Goal: Task Accomplishment & Management: Use online tool/utility

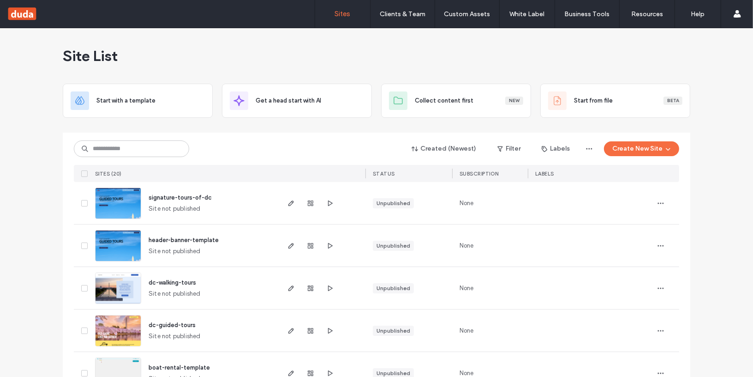
click at [121, 203] on img at bounding box center [118, 219] width 45 height 63
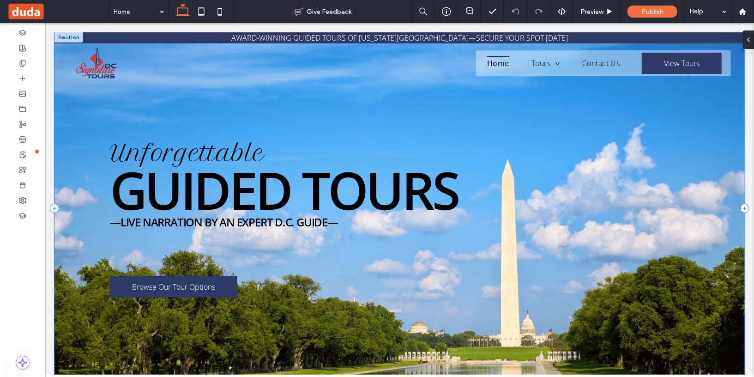
click at [471, 224] on div "AWARD-WINNING GUIDED TOURS OF WASHINGTON, D.C.—SECURE YOUR SPOT TODAY Unforgett…" at bounding box center [399, 207] width 690 height 351
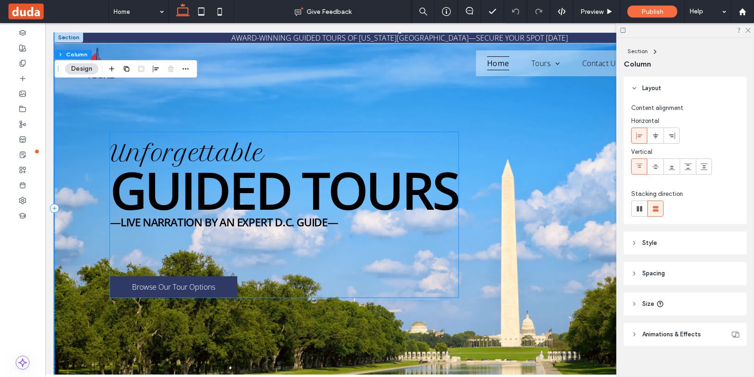
click at [289, 178] on span "Guided TOURS" at bounding box center [283, 189] width 348 height 71
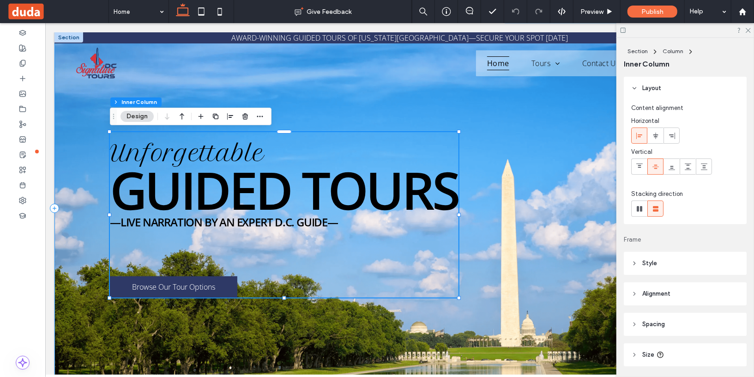
click at [540, 196] on div "AWARD-WINNING GUIDED TOURS OF WASHINGTON, D.C.—SECURE YOUR SPOT TODAY Unforgett…" at bounding box center [399, 207] width 690 height 351
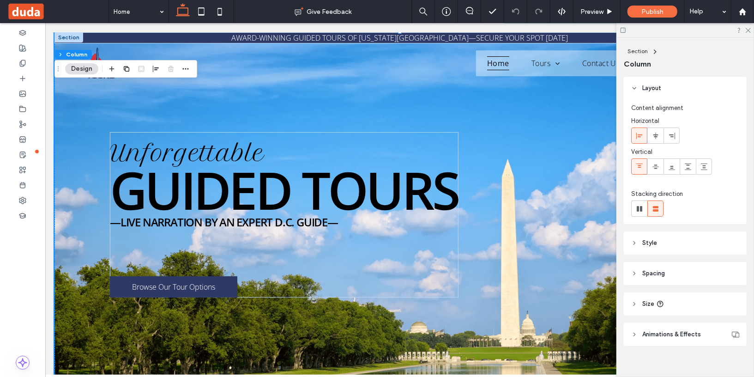
click at [751, 30] on div at bounding box center [685, 30] width 138 height 14
click at [749, 31] on icon at bounding box center [747, 30] width 6 height 6
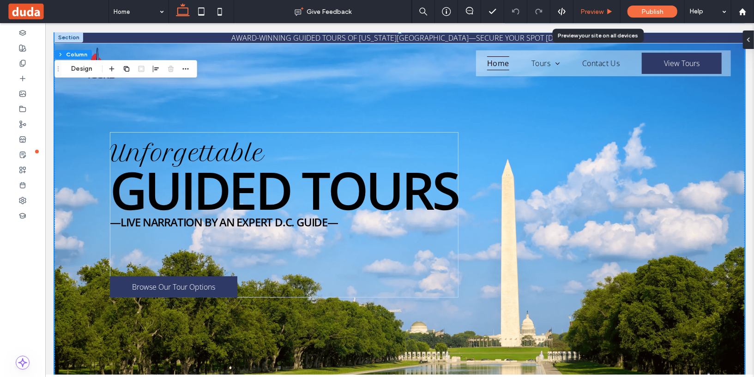
click at [591, 12] on span "Preview" at bounding box center [591, 12] width 23 height 8
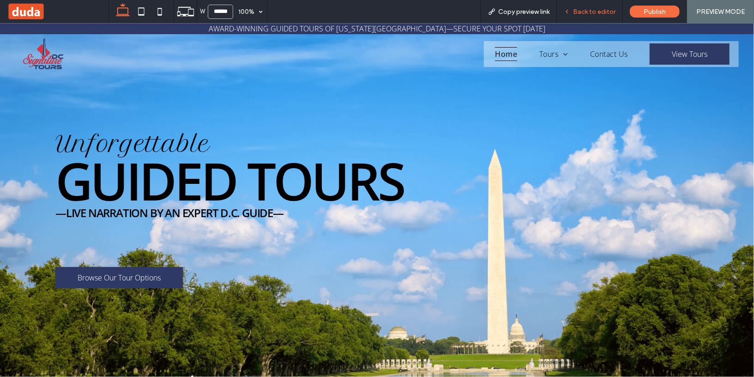
click at [592, 15] on span "Back to editor" at bounding box center [594, 12] width 42 height 8
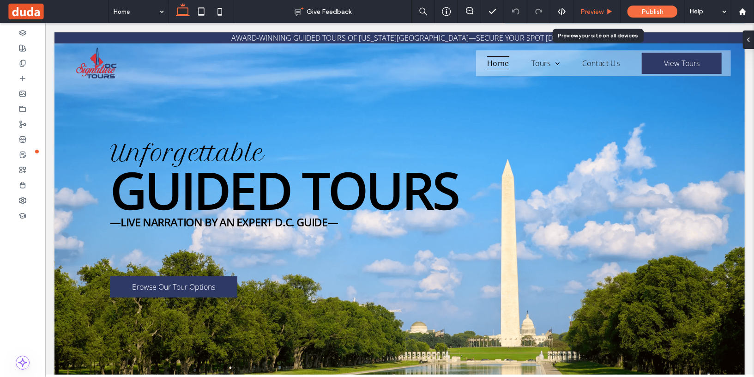
click at [604, 13] on div "Preview" at bounding box center [596, 12] width 47 height 8
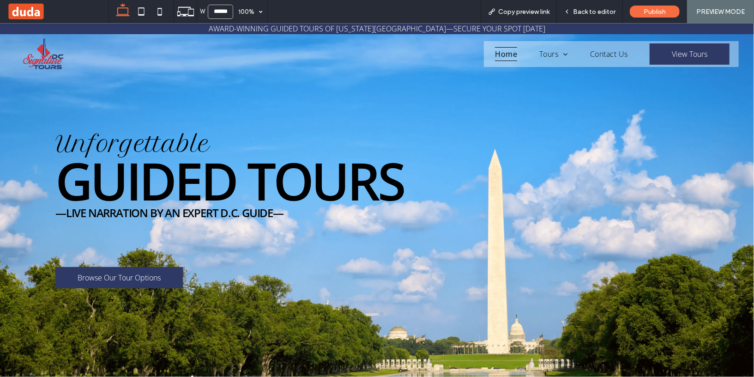
click at [604, 13] on span "Back to editor" at bounding box center [594, 12] width 42 height 8
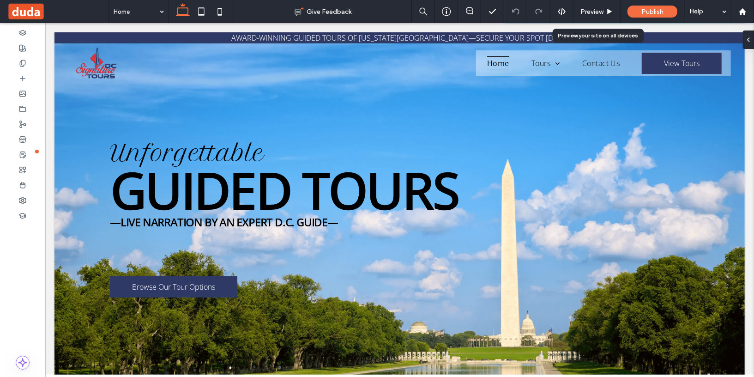
click at [604, 13] on div "Preview" at bounding box center [596, 12] width 47 height 8
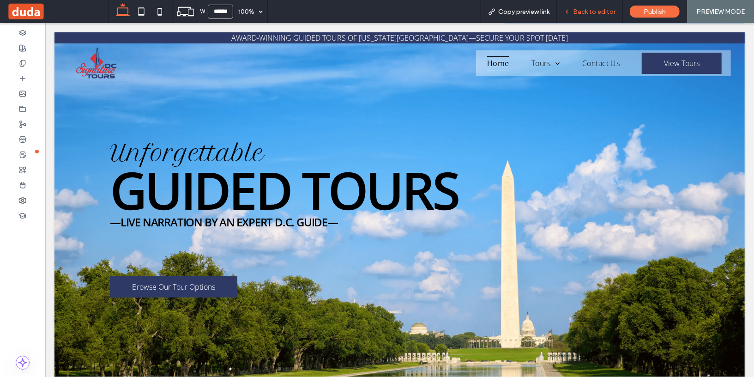
click at [602, 13] on span "Back to editor" at bounding box center [594, 12] width 42 height 8
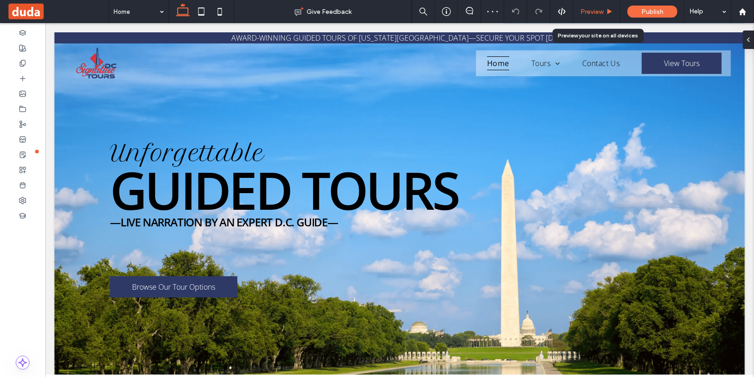
click at [601, 13] on span "Preview" at bounding box center [591, 12] width 23 height 8
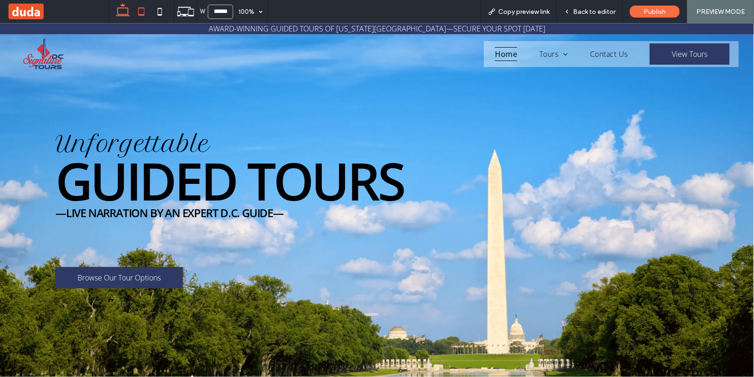
click at [138, 7] on icon at bounding box center [141, 11] width 18 height 18
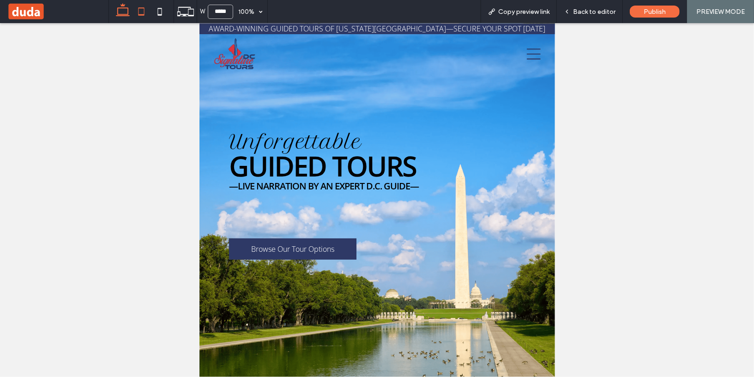
click at [127, 11] on icon at bounding box center [123, 11] width 18 height 18
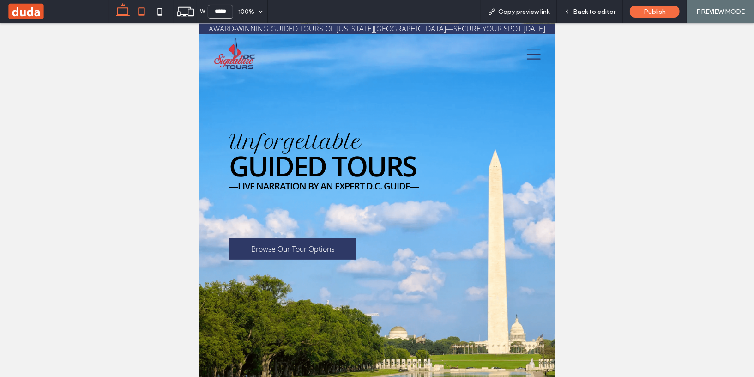
type input "******"
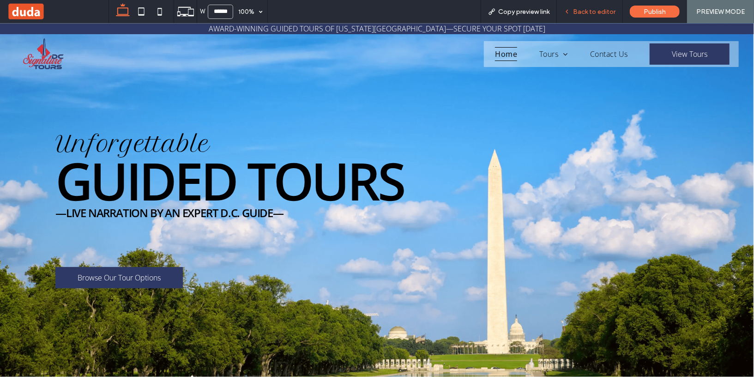
click at [588, 13] on span "Back to editor" at bounding box center [594, 12] width 42 height 8
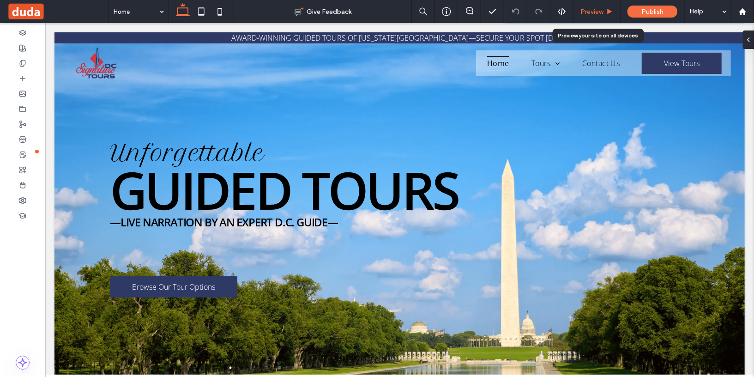
click at [599, 15] on div "Preview" at bounding box center [596, 11] width 47 height 23
click at [595, 11] on span "Preview" at bounding box center [591, 12] width 23 height 8
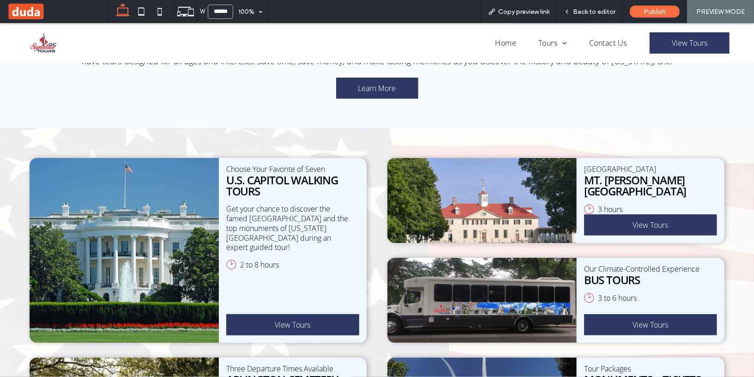
scroll to position [365, 0]
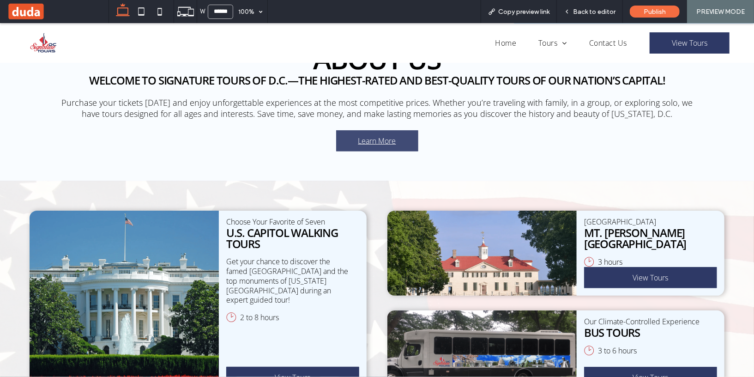
click at [385, 145] on link "Learn More" at bounding box center [377, 140] width 82 height 21
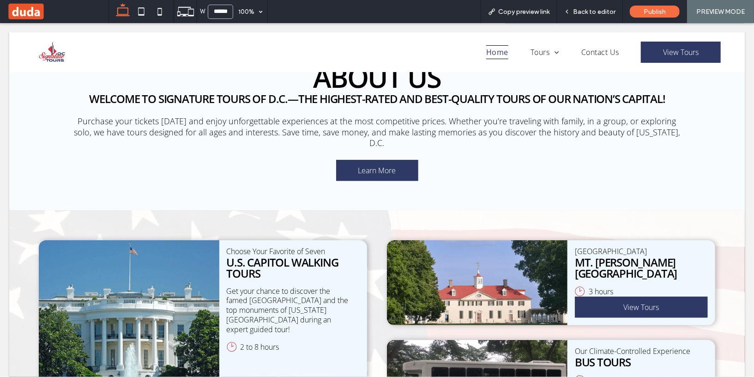
scroll to position [355, 0]
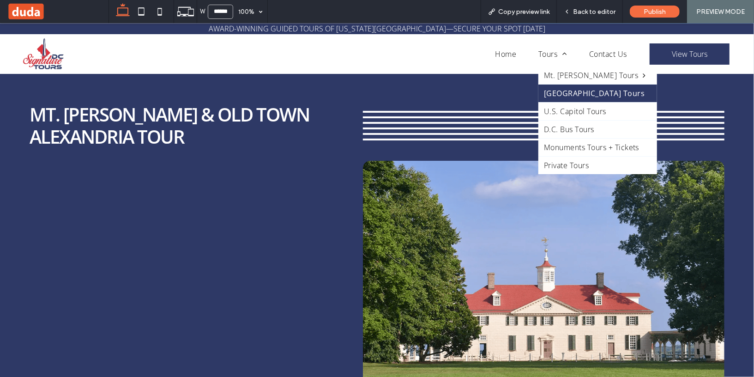
click at [562, 93] on span "[GEOGRAPHIC_DATA] Tours" at bounding box center [594, 93] width 101 height 10
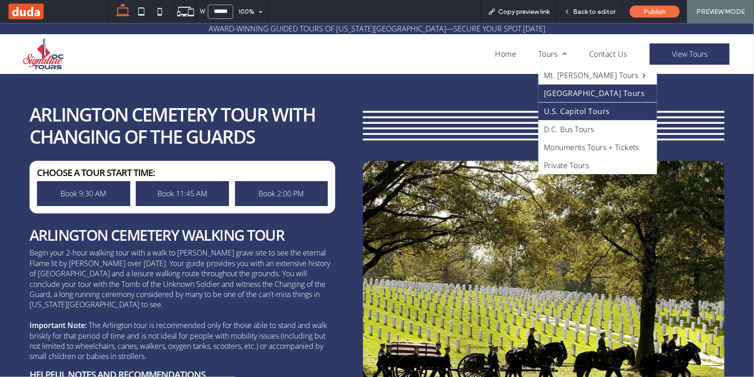
click at [567, 112] on span "U.S. Capitol Tours" at bounding box center [577, 111] width 66 height 10
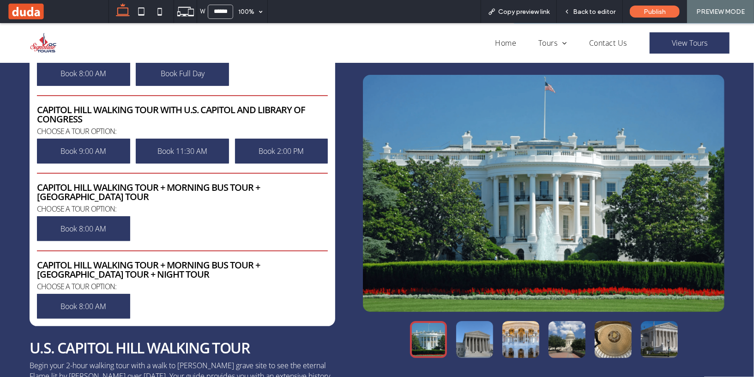
scroll to position [129, 0]
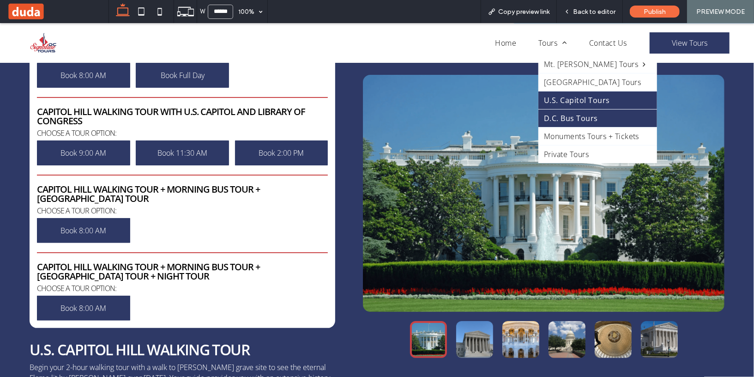
click at [565, 122] on link "D.C. Bus Tours" at bounding box center [597, 118] width 119 height 18
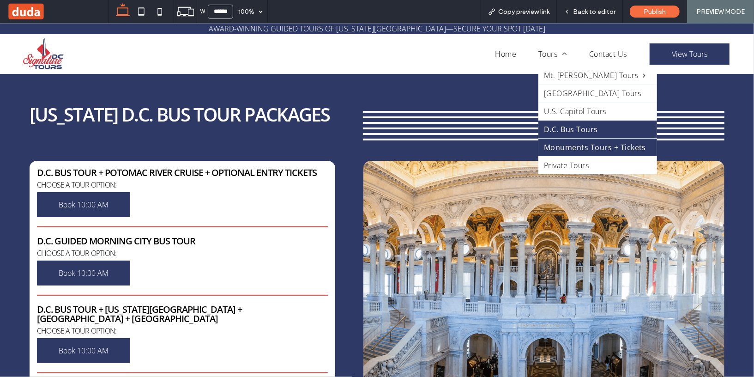
click at [560, 142] on span "Monuments Tours + Tickets" at bounding box center [595, 147] width 102 height 10
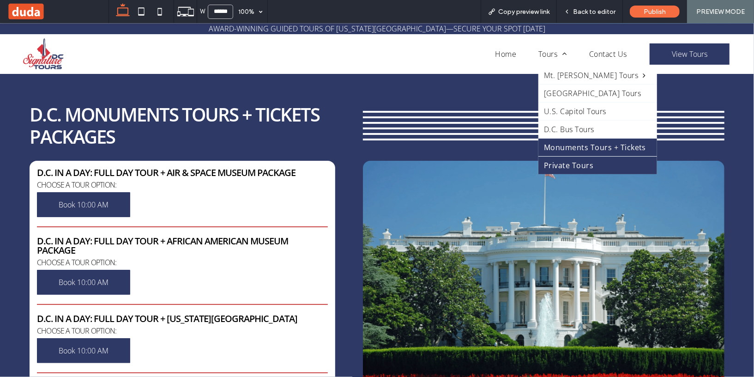
click at [558, 160] on span "Private Tours" at bounding box center [568, 165] width 49 height 10
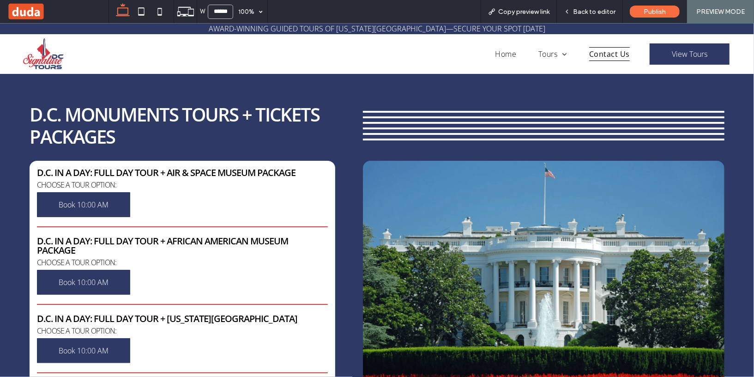
click at [614, 52] on span "Contact Us" at bounding box center [609, 54] width 41 height 14
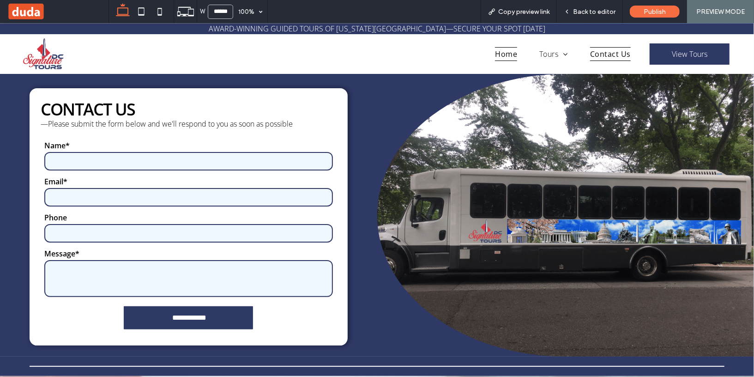
click at [510, 50] on span "Home" at bounding box center [506, 54] width 22 height 14
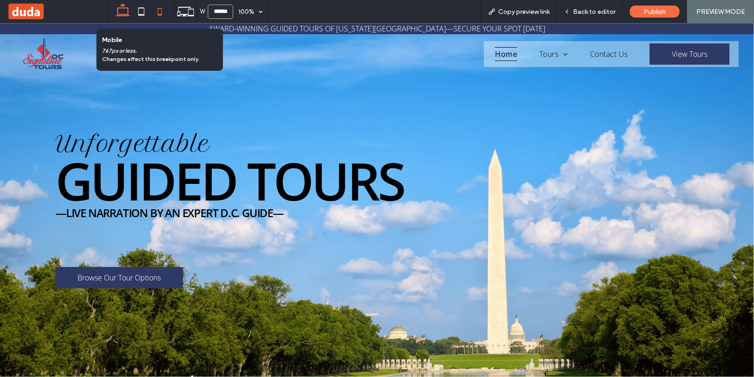
click at [164, 10] on icon at bounding box center [159, 11] width 18 height 18
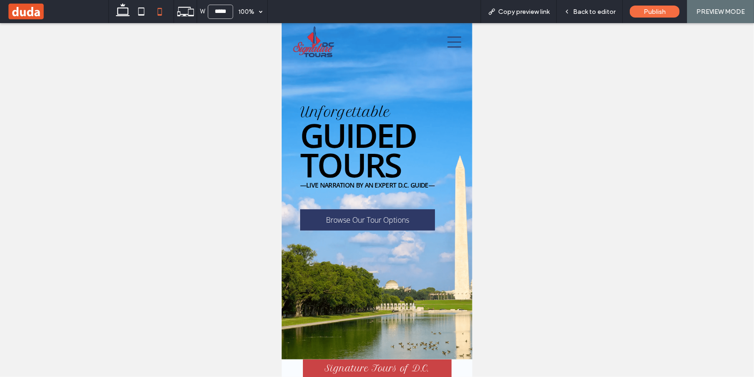
click at [452, 42] on icon at bounding box center [454, 41] width 14 height 11
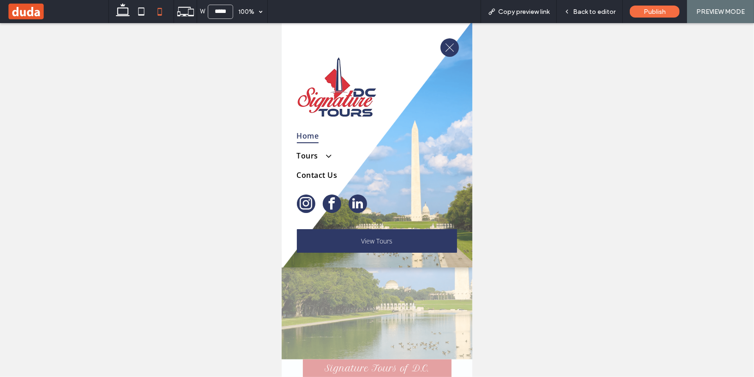
click at [341, 280] on div at bounding box center [376, 200] width 191 height 354
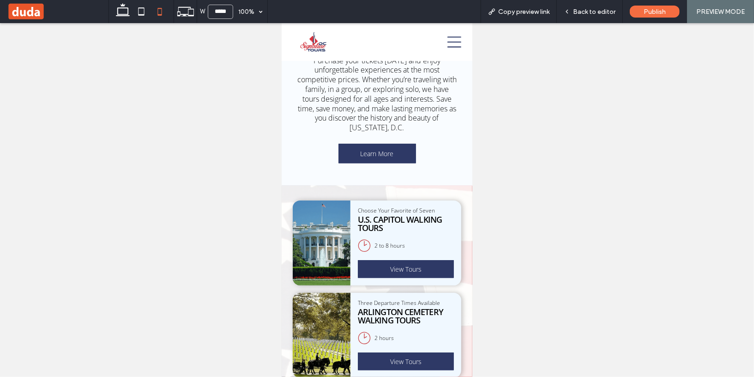
scroll to position [407, 0]
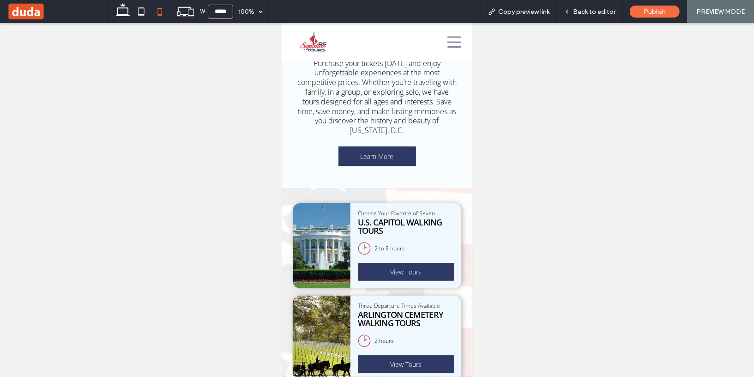
click at [450, 43] on icon at bounding box center [454, 42] width 14 height 14
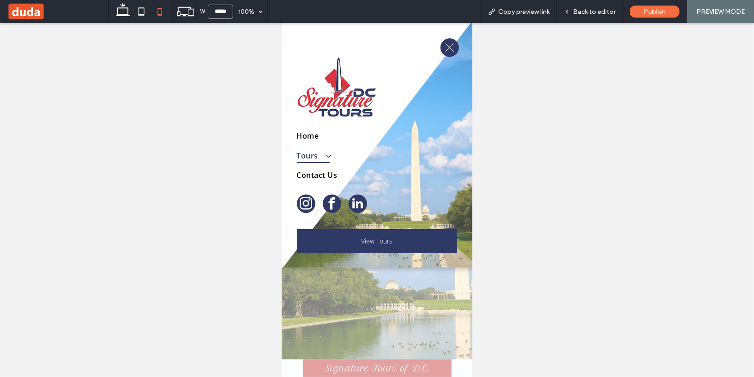
click at [323, 156] on span at bounding box center [323, 155] width 15 height 10
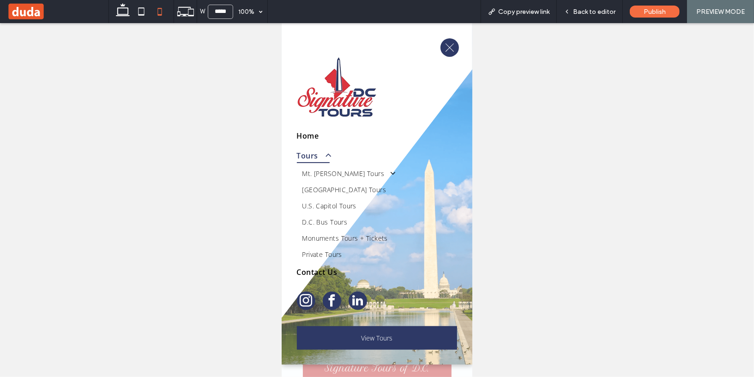
click at [323, 156] on span at bounding box center [323, 155] width 15 height 10
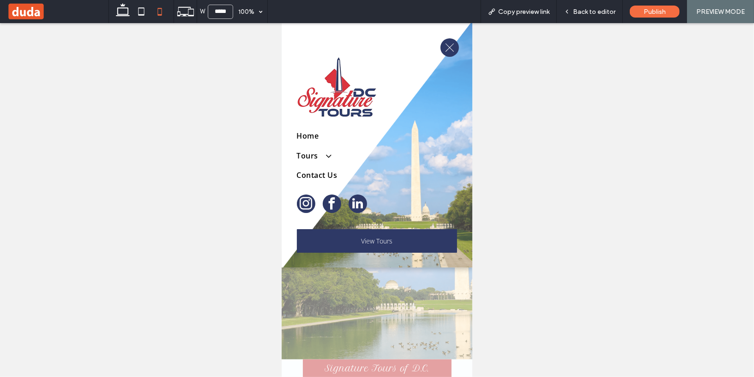
click at [448, 44] on icon at bounding box center [449, 47] width 11 height 11
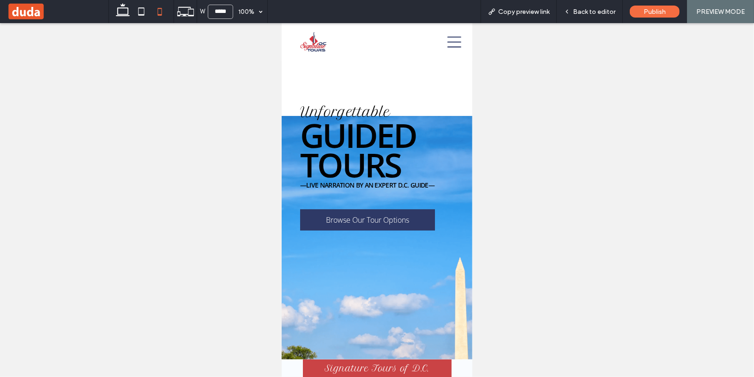
scroll to position [407, 0]
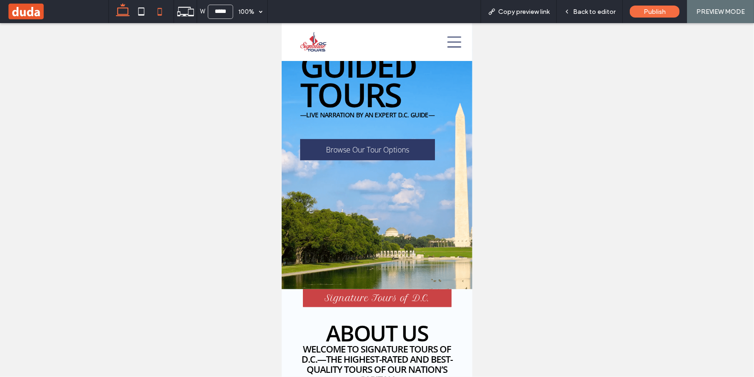
click at [120, 16] on use at bounding box center [123, 9] width 14 height 13
type input "******"
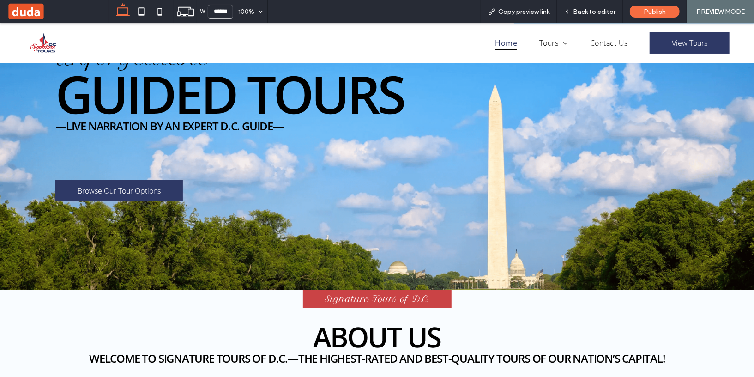
scroll to position [0, 0]
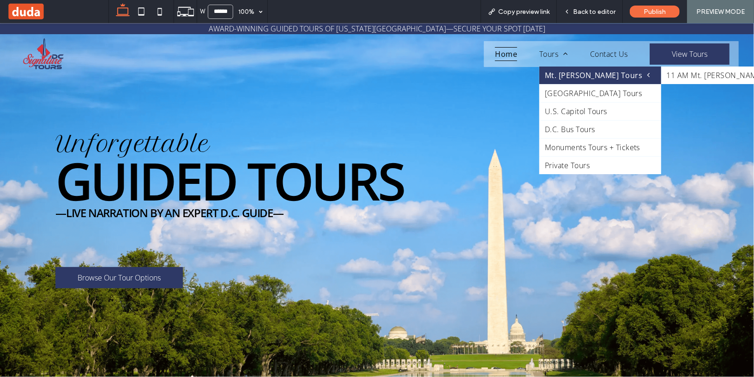
click at [561, 74] on span "Mt. [PERSON_NAME] Tours" at bounding box center [597, 75] width 105 height 10
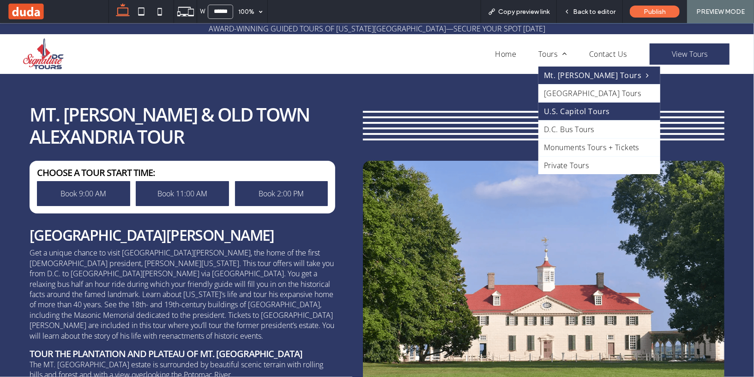
click at [550, 109] on span "U.S. Capitol Tours" at bounding box center [577, 111] width 66 height 10
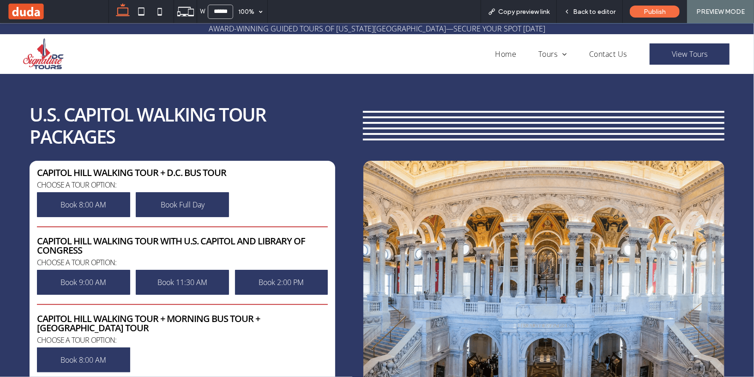
click at [435, 129] on div at bounding box center [543, 128] width 361 height 6
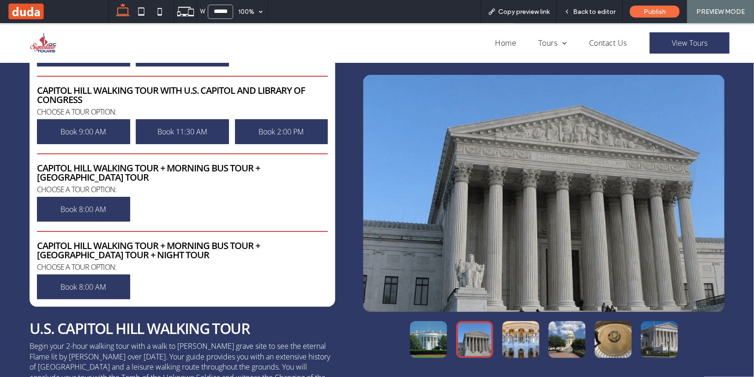
scroll to position [151, 0]
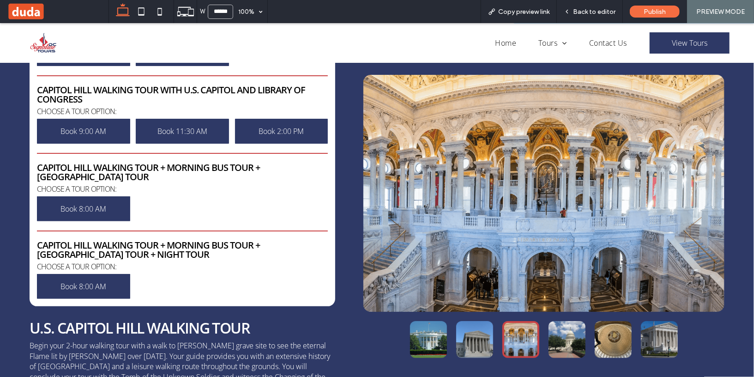
click at [531, 244] on div at bounding box center [543, 192] width 361 height 237
click at [494, 254] on div at bounding box center [543, 192] width 361 height 237
click at [438, 331] on button "go to slide 1" at bounding box center [428, 338] width 37 height 37
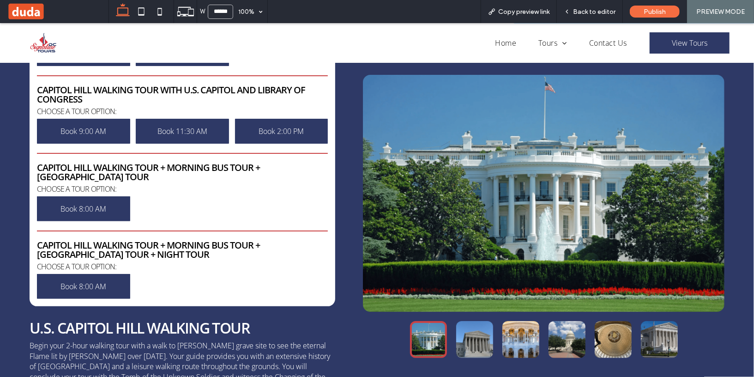
click at [468, 338] on button "go to slide 2" at bounding box center [474, 338] width 37 height 37
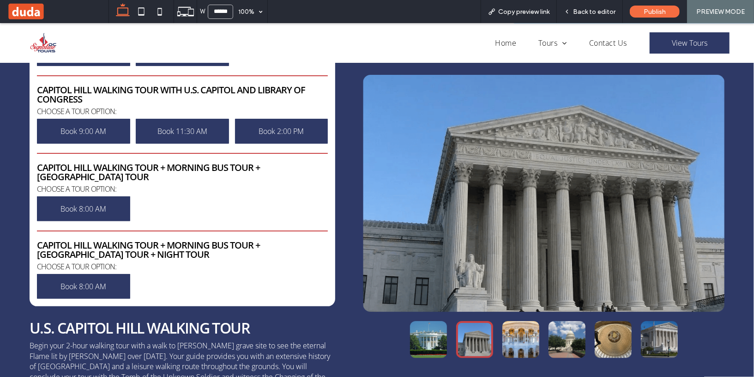
click at [516, 340] on button "go to slide 3" at bounding box center [520, 338] width 37 height 37
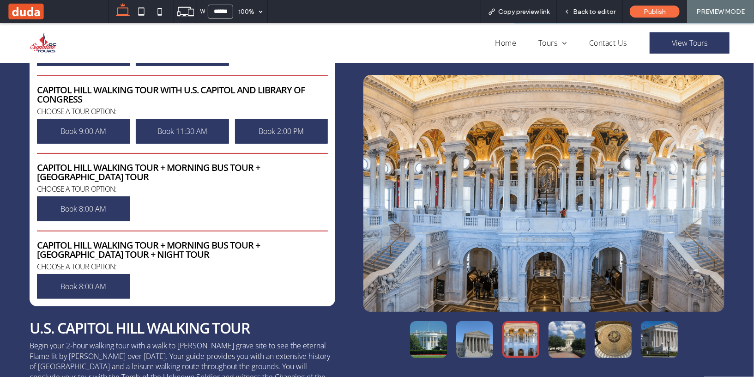
click at [581, 342] on button "go to slide 4" at bounding box center [566, 338] width 37 height 37
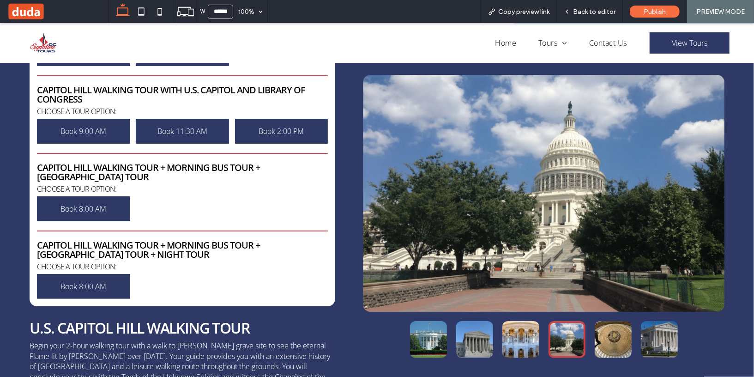
drag, startPoint x: 619, startPoint y: 341, endPoint x: 626, endPoint y: 340, distance: 7.0
click at [623, 341] on button "go to slide 5" at bounding box center [612, 338] width 37 height 37
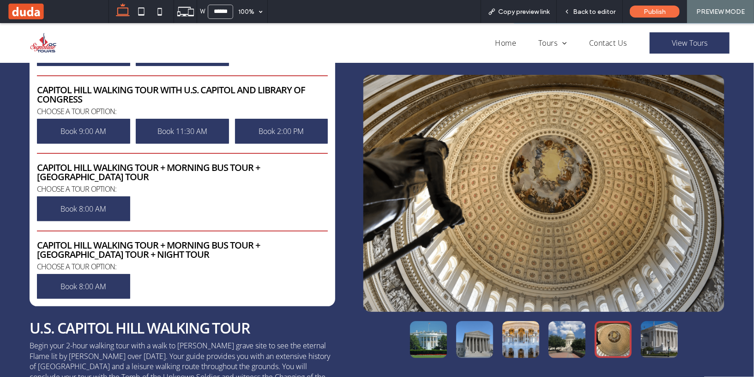
click at [658, 339] on button "go to slide 6" at bounding box center [659, 338] width 37 height 37
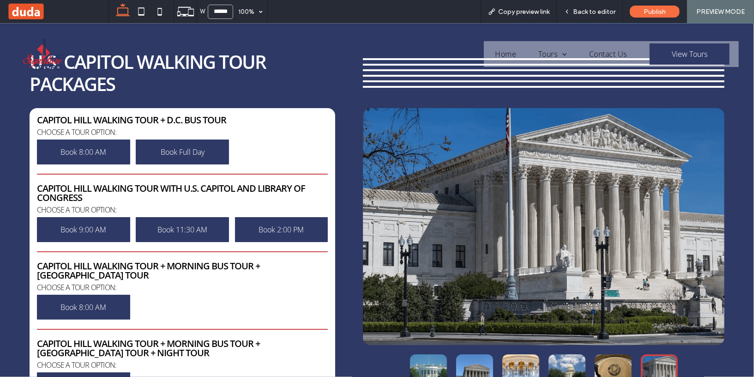
scroll to position [0, 0]
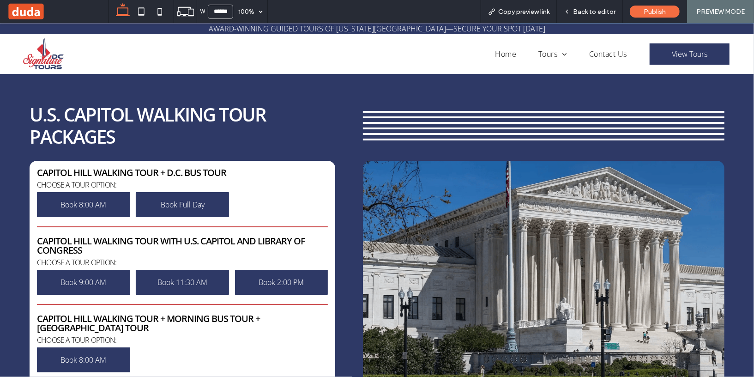
click at [522, 208] on div at bounding box center [543, 278] width 361 height 237
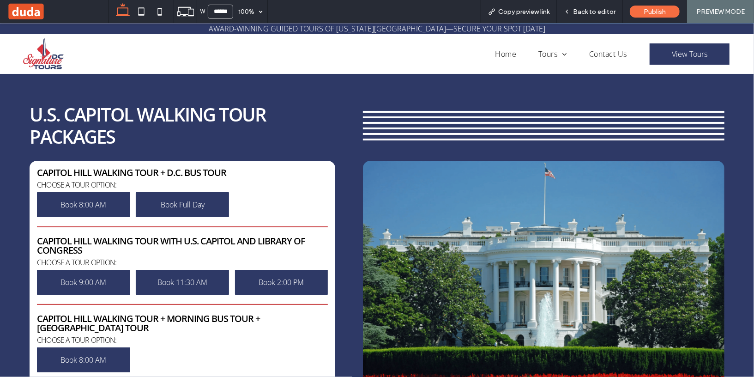
click at [48, 56] on img at bounding box center [44, 53] width 42 height 32
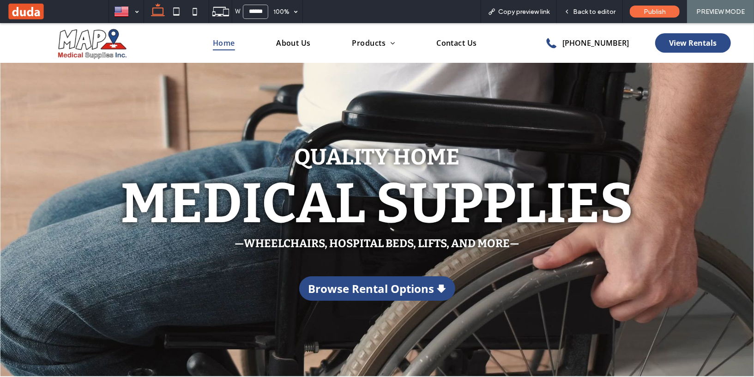
click at [28, 12] on span at bounding box center [58, 11] width 102 height 18
